Goal: Information Seeking & Learning: Learn about a topic

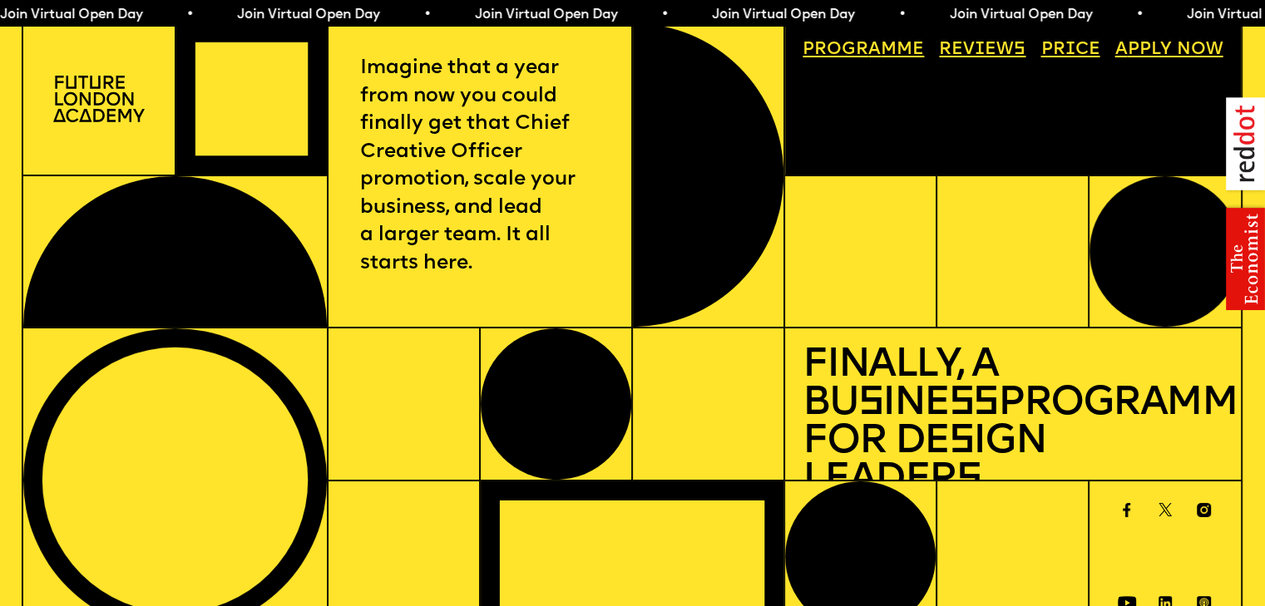
click at [897, 61] on link "Progr a mme" at bounding box center [864, 49] width 139 height 35
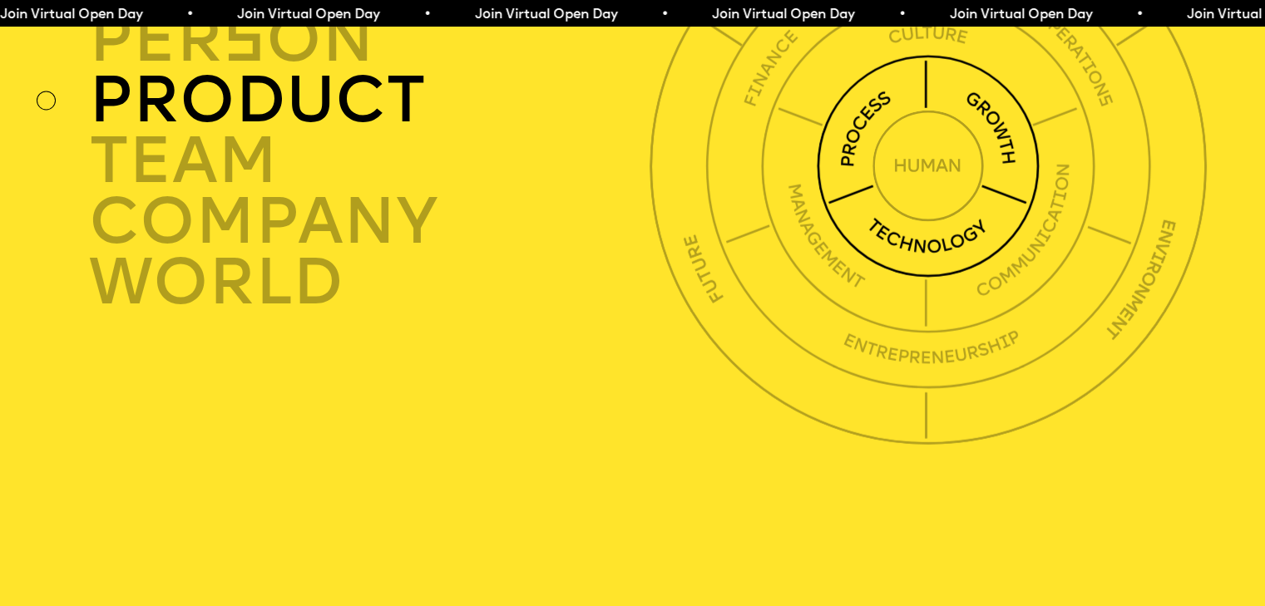
scroll to position [4567, 0]
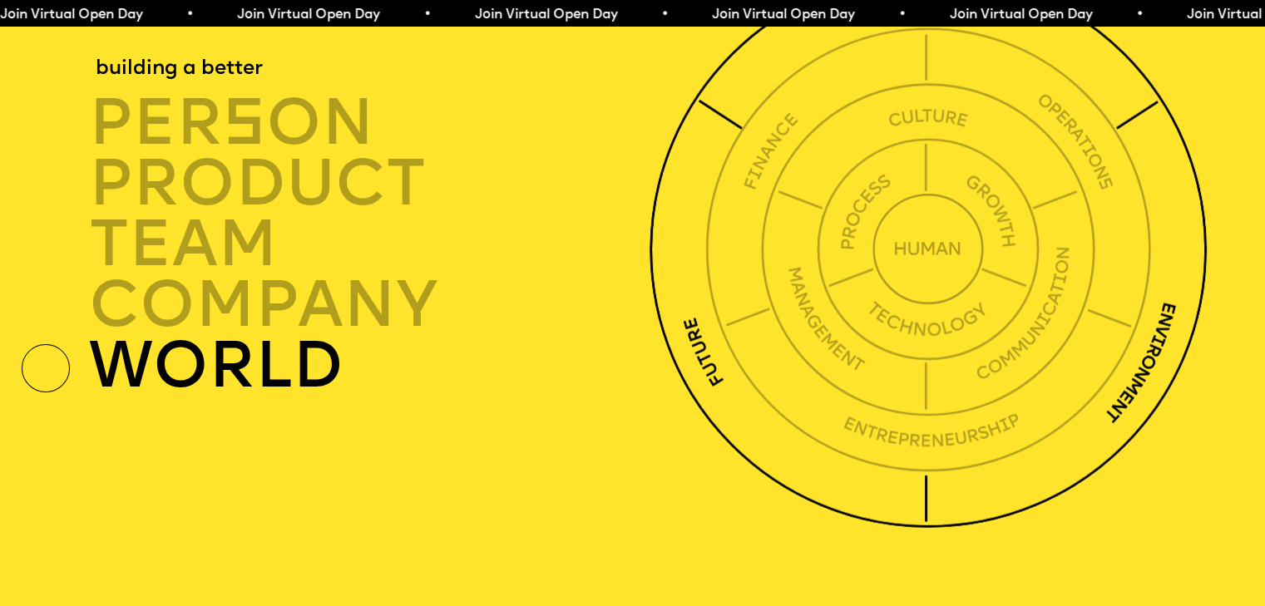
click at [681, 350] on img at bounding box center [928, 250] width 557 height 557
click at [682, 384] on img at bounding box center [928, 250] width 557 height 557
click at [682, 383] on img at bounding box center [928, 250] width 557 height 557
click at [154, 395] on div "building a better per s on product TEAM company world" at bounding box center [378, 245] width 578 height 304
click at [153, 398] on div "world" at bounding box center [374, 367] width 570 height 61
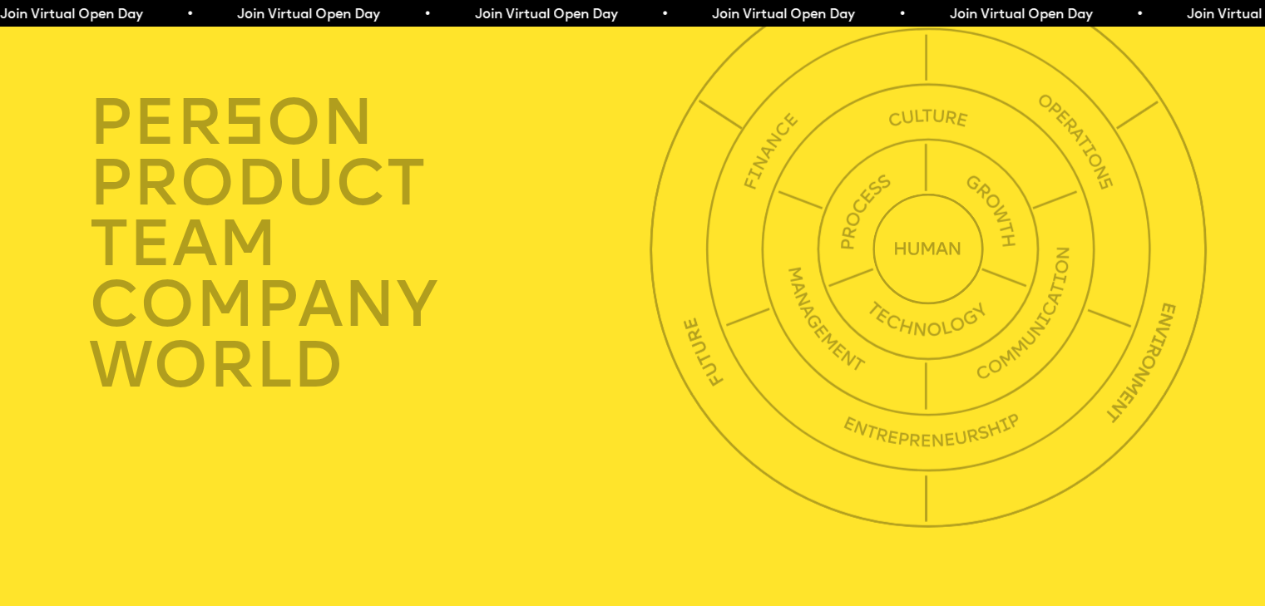
click at [35, 393] on div at bounding box center [46, 368] width 48 height 48
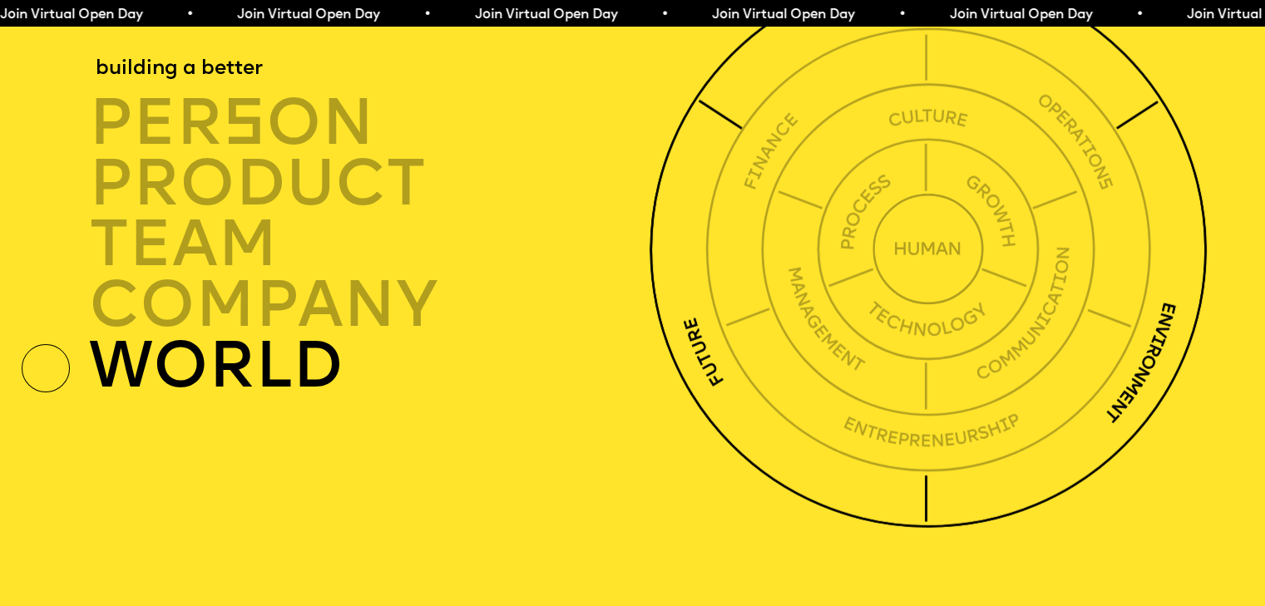
click at [173, 398] on div "world" at bounding box center [374, 367] width 570 height 61
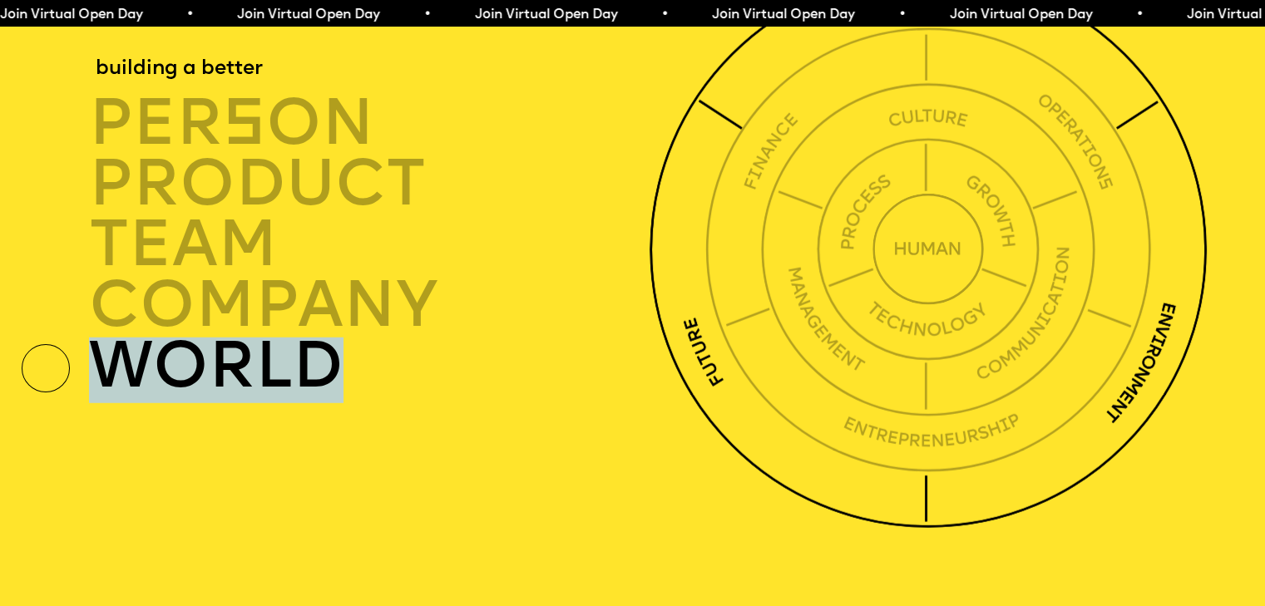
click at [173, 398] on div "world" at bounding box center [374, 367] width 570 height 61
drag, startPoint x: 173, startPoint y: 417, endPoint x: 273, endPoint y: 405, distance: 100.5
click at [173, 398] on div "world" at bounding box center [374, 367] width 570 height 61
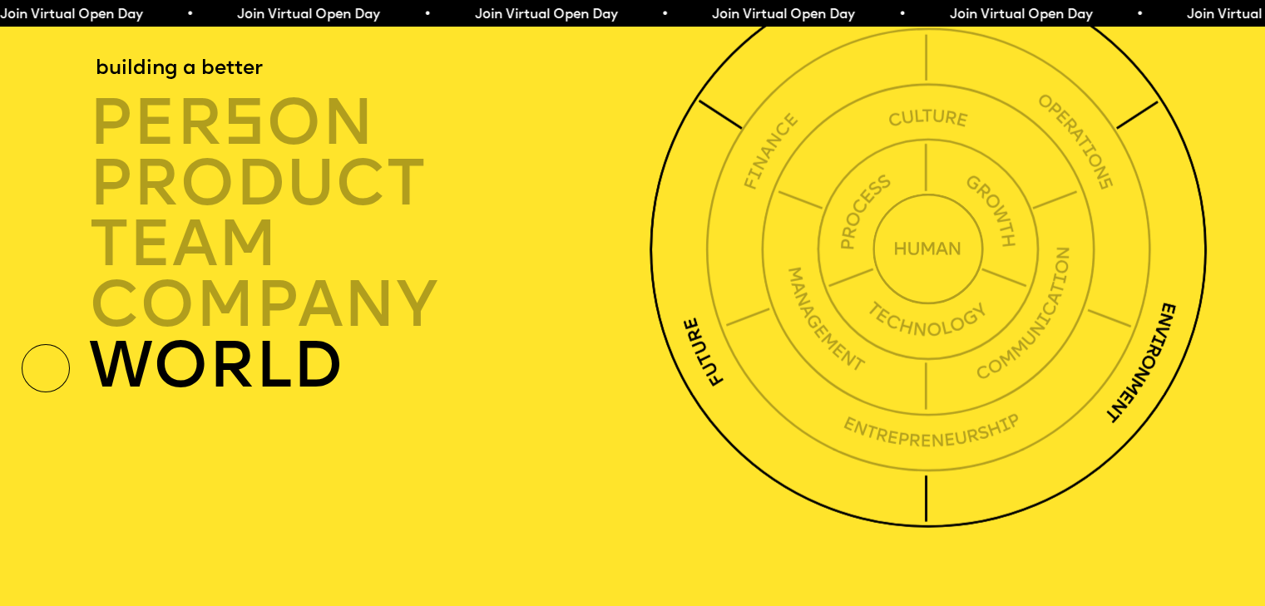
click at [664, 378] on img at bounding box center [928, 250] width 557 height 557
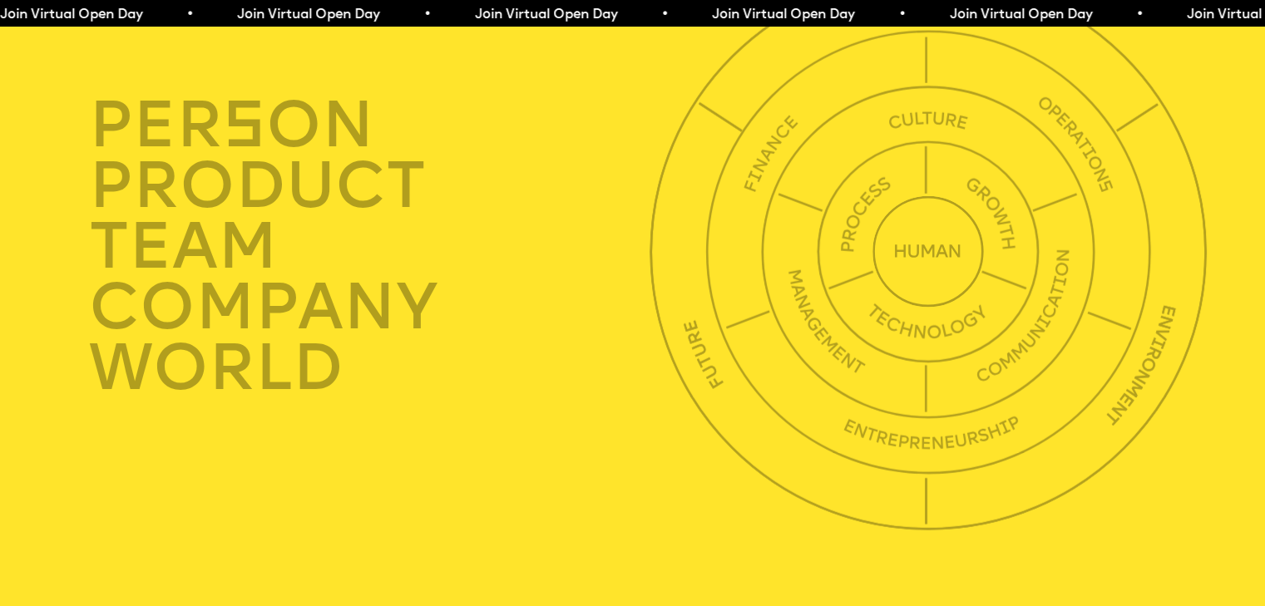
scroll to position [0, 0]
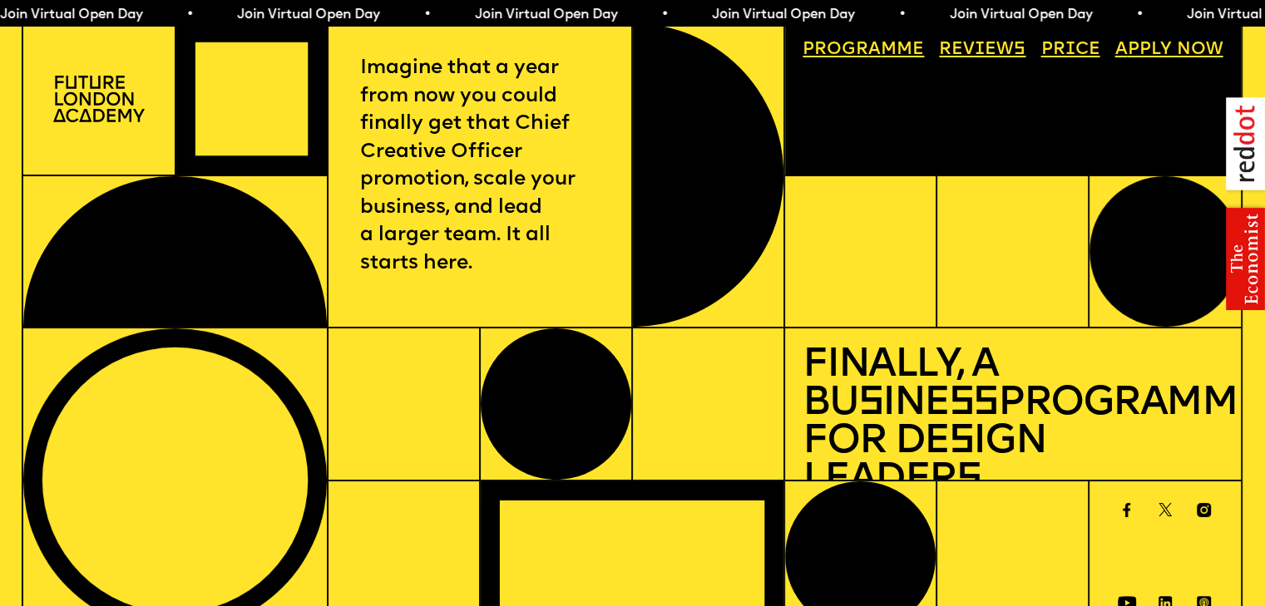
click at [913, 53] on link "Progr a mme" at bounding box center [864, 49] width 139 height 35
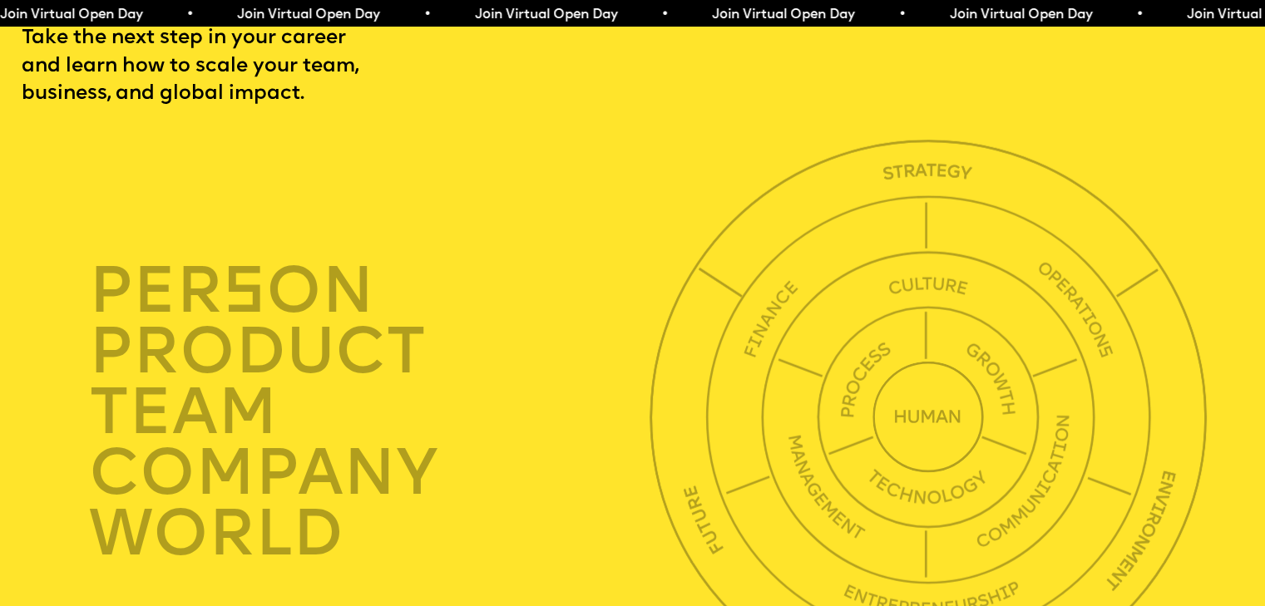
scroll to position [4400, 0]
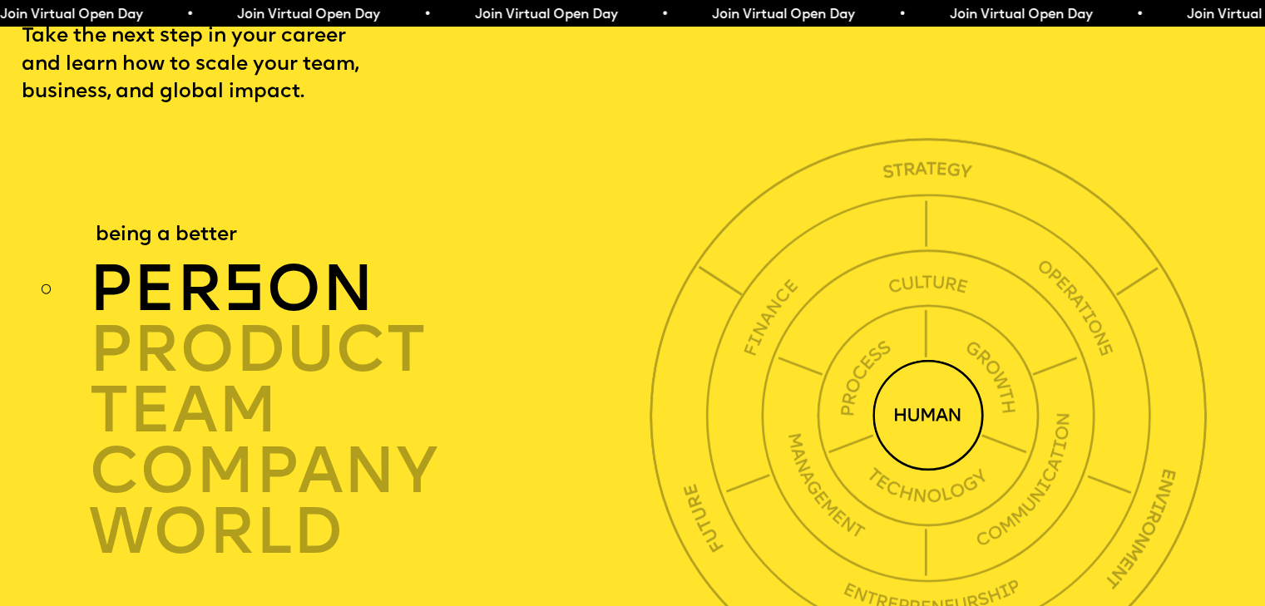
click at [296, 320] on div "per s on" at bounding box center [374, 290] width 570 height 61
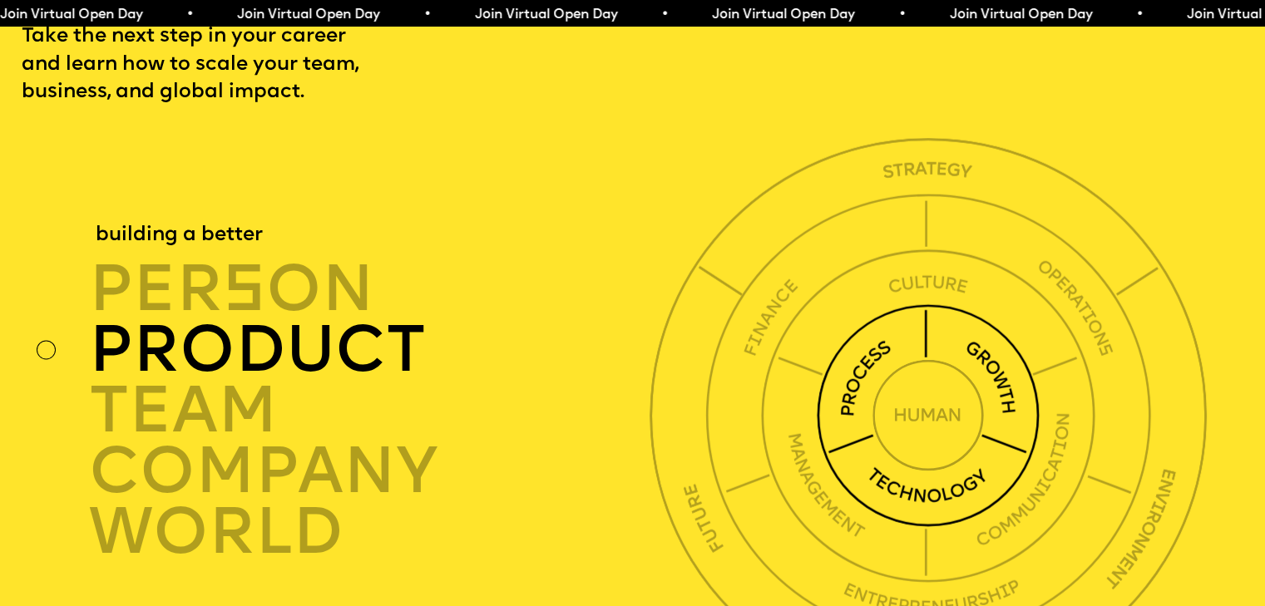
click at [276, 381] on div "product" at bounding box center [374, 350] width 570 height 61
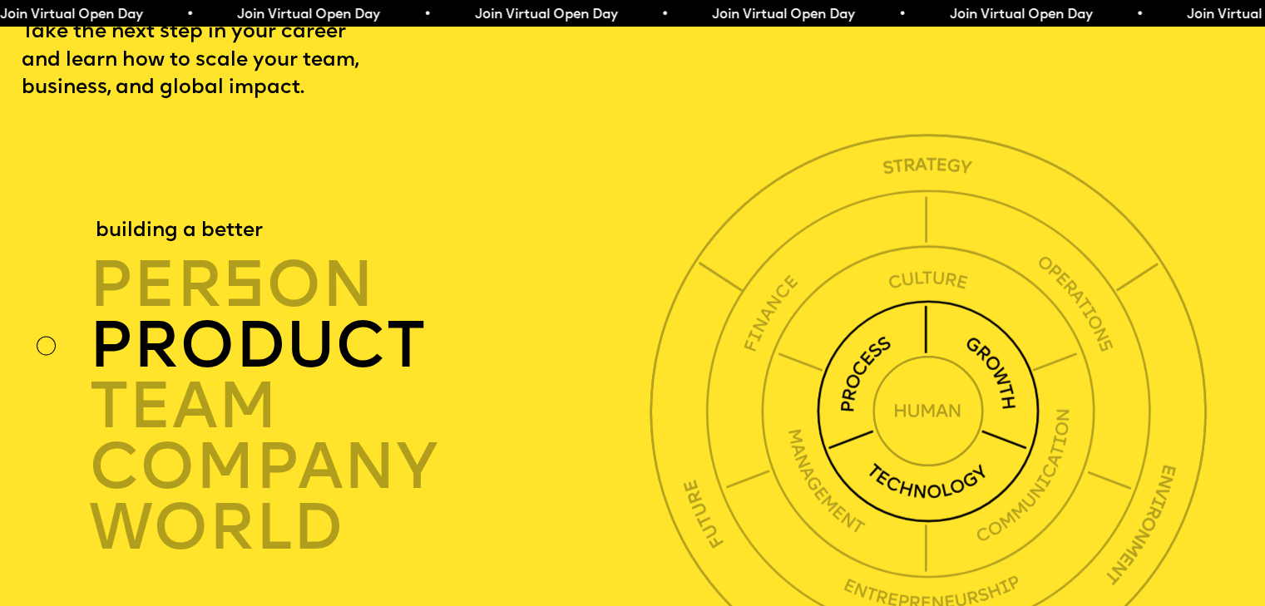
scroll to position [4483, 0]
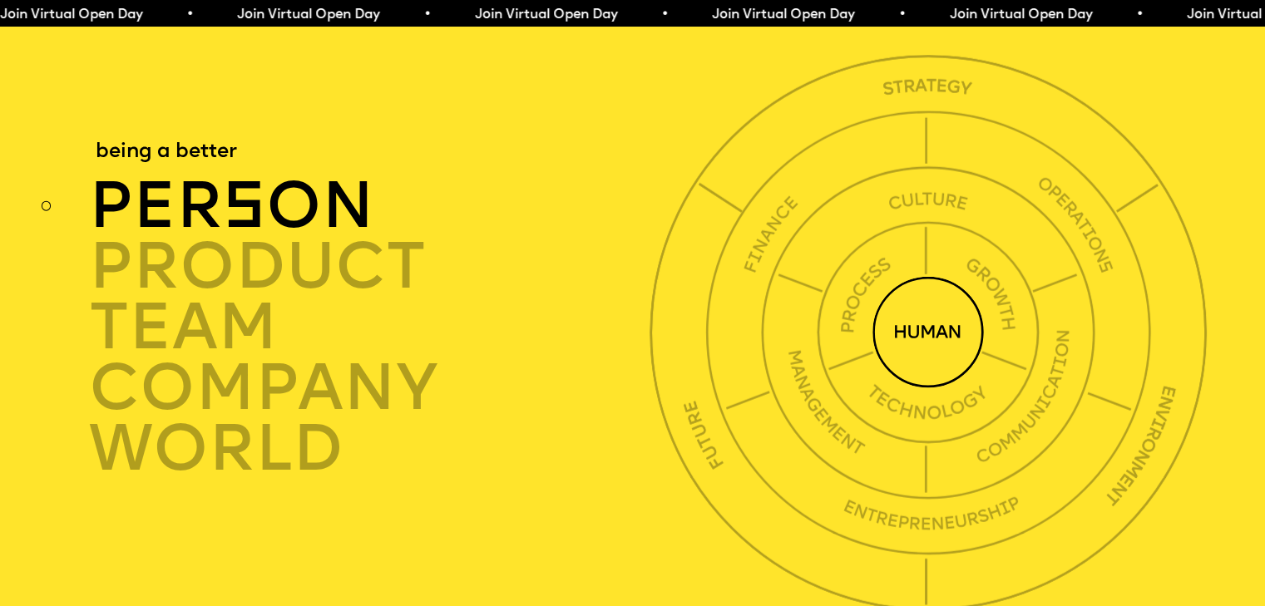
click at [942, 381] on img at bounding box center [928, 332] width 111 height 111
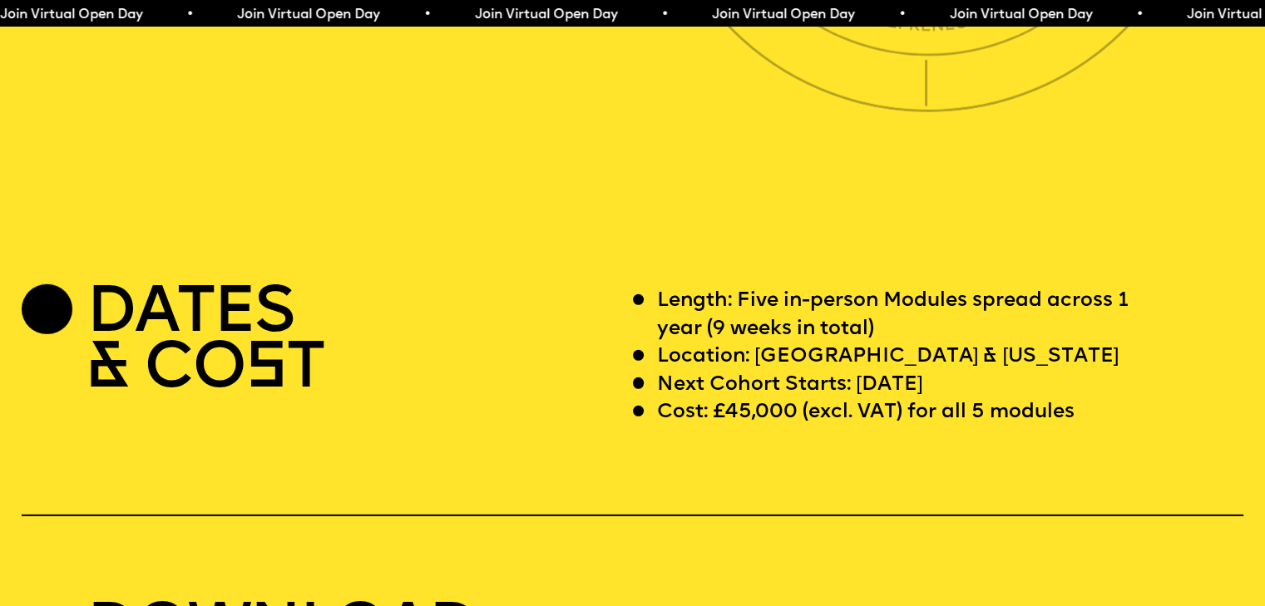
click at [792, 344] on p "Length: Five in-person Modules spread across 1 year (9 weeks in total)" at bounding box center [912, 316] width 510 height 56
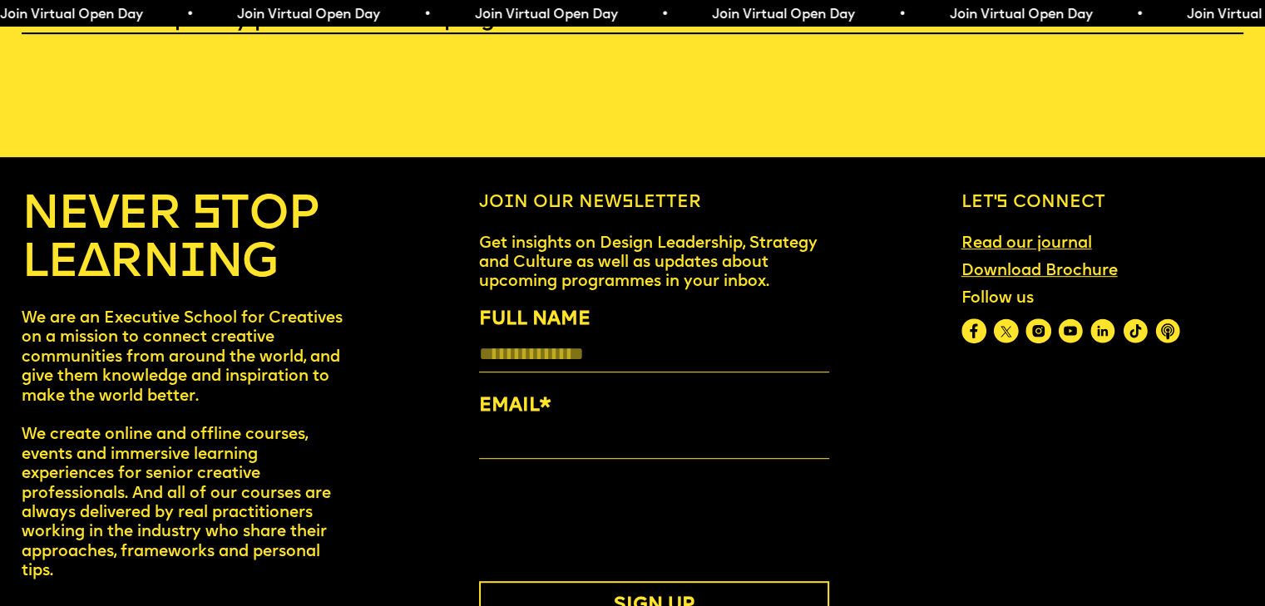
scroll to position [7266, 0]
